Goal: Task Accomplishment & Management: Complete application form

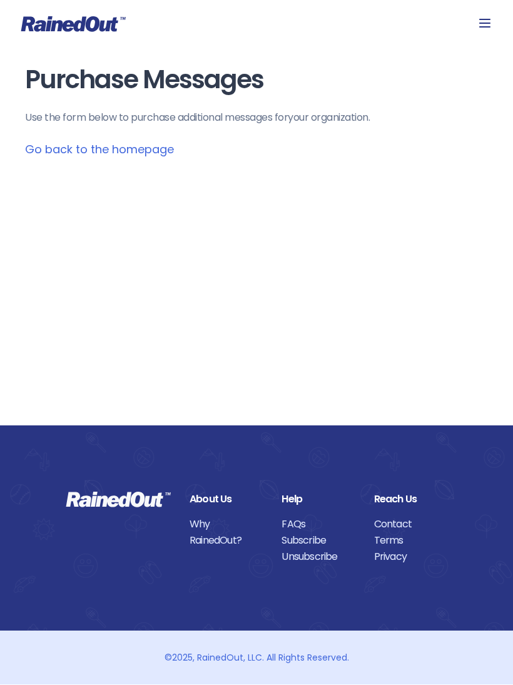
scroll to position [1, 0]
click at [153, 153] on link "Go back to the homepage" at bounding box center [99, 150] width 149 height 16
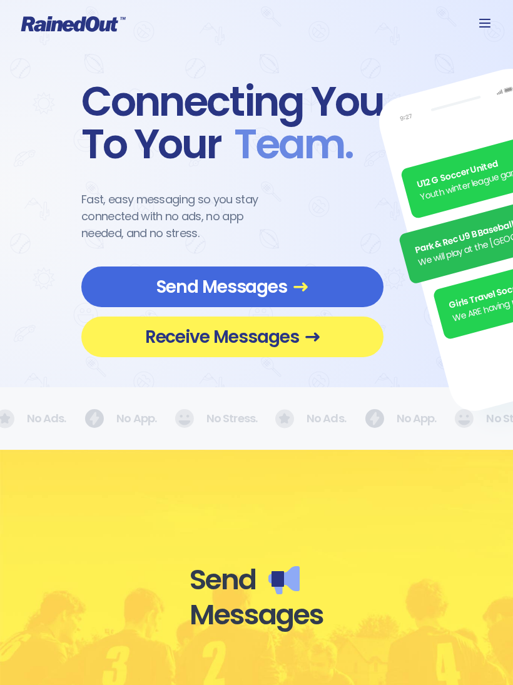
click at [480, 23] on icon at bounding box center [484, 23] width 15 height 15
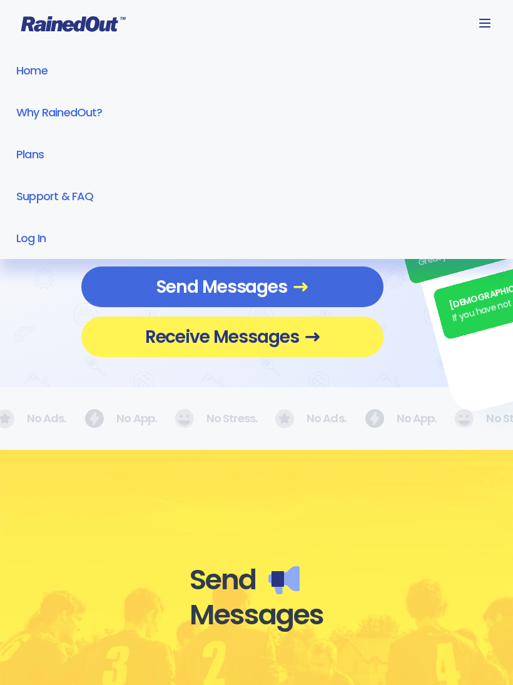
click at [33, 234] on link "Log In" at bounding box center [256, 238] width 513 height 42
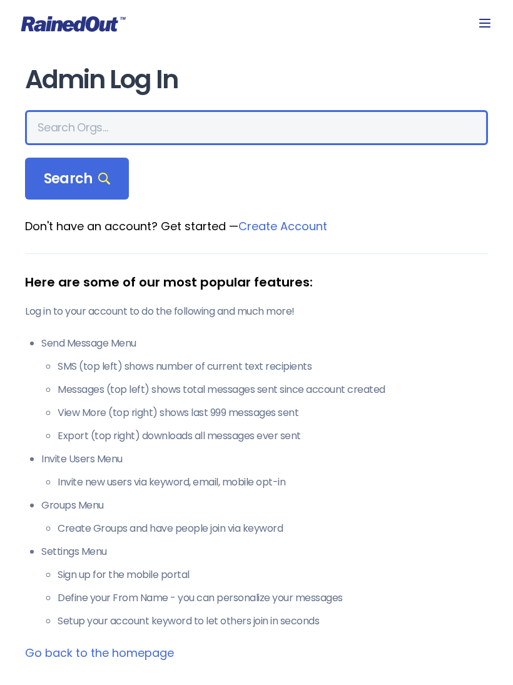
click at [148, 134] on input "text" at bounding box center [256, 127] width 463 height 35
type input "Panhandle Pedalers"
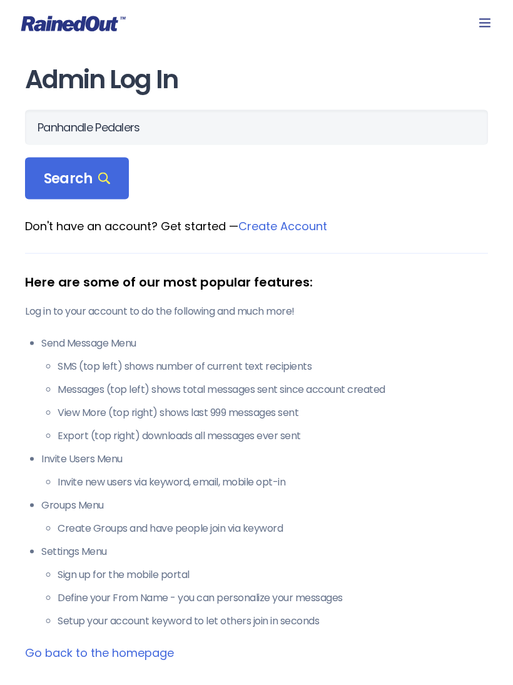
click at [93, 179] on span "Search" at bounding box center [77, 179] width 66 height 18
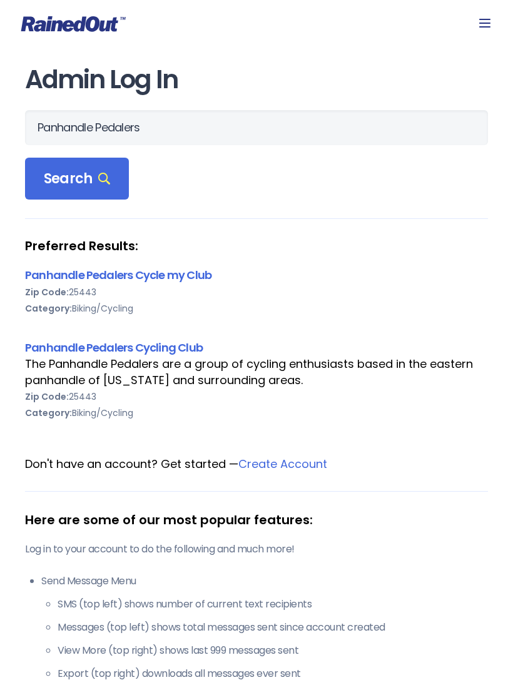
click at [59, 184] on span "Search" at bounding box center [77, 179] width 66 height 18
click at [58, 190] on div "Search" at bounding box center [77, 179] width 104 height 43
click at [41, 342] on link "Panhandle Pedalers Cycling Club" at bounding box center [114, 348] width 178 height 16
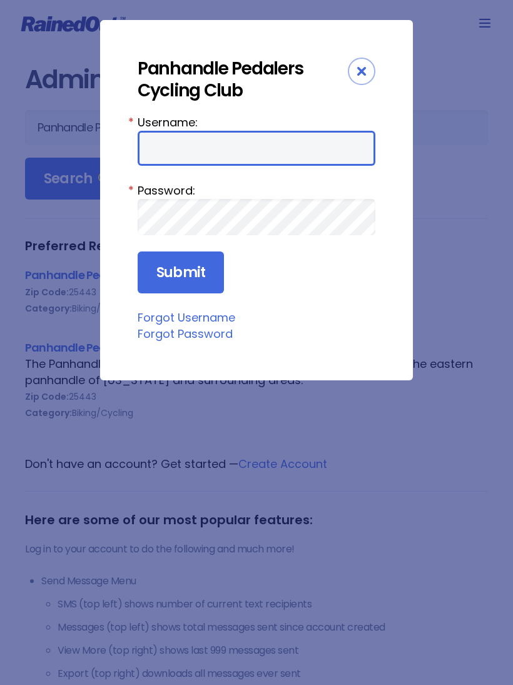
click at [291, 155] on input "Username:" at bounding box center [257, 148] width 238 height 35
type input "[PERSON_NAME]"
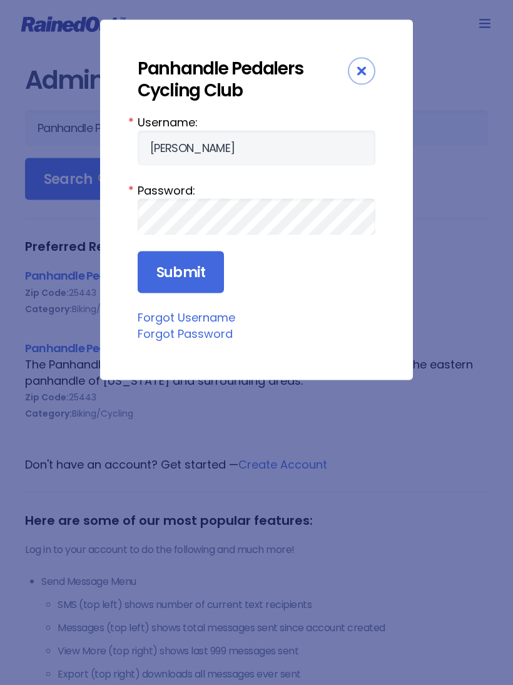
click at [180, 273] on input "Submit" at bounding box center [181, 272] width 86 height 43
